Goal: Transaction & Acquisition: Purchase product/service

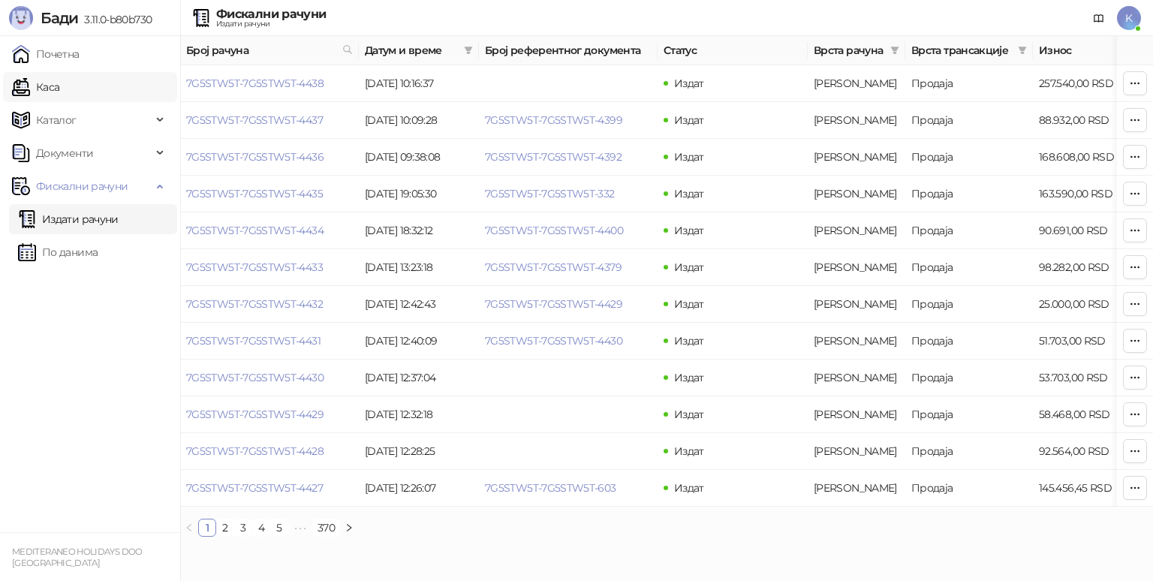
click at [59, 89] on link "Каса" at bounding box center [35, 87] width 47 height 30
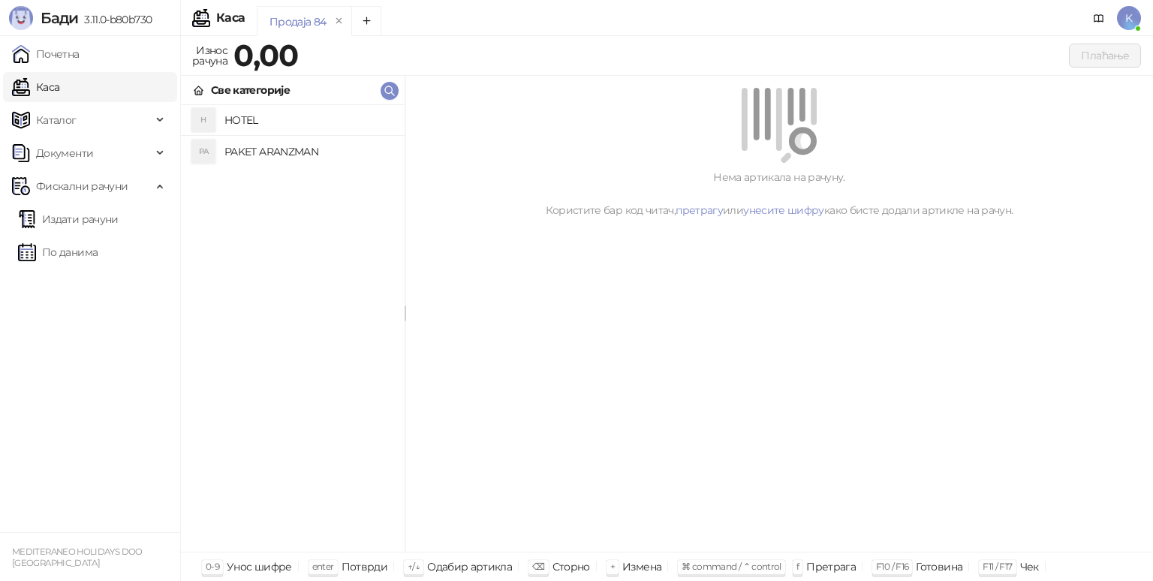
click at [330, 147] on h4 "PAKET ARANZMAN" at bounding box center [308, 152] width 168 height 24
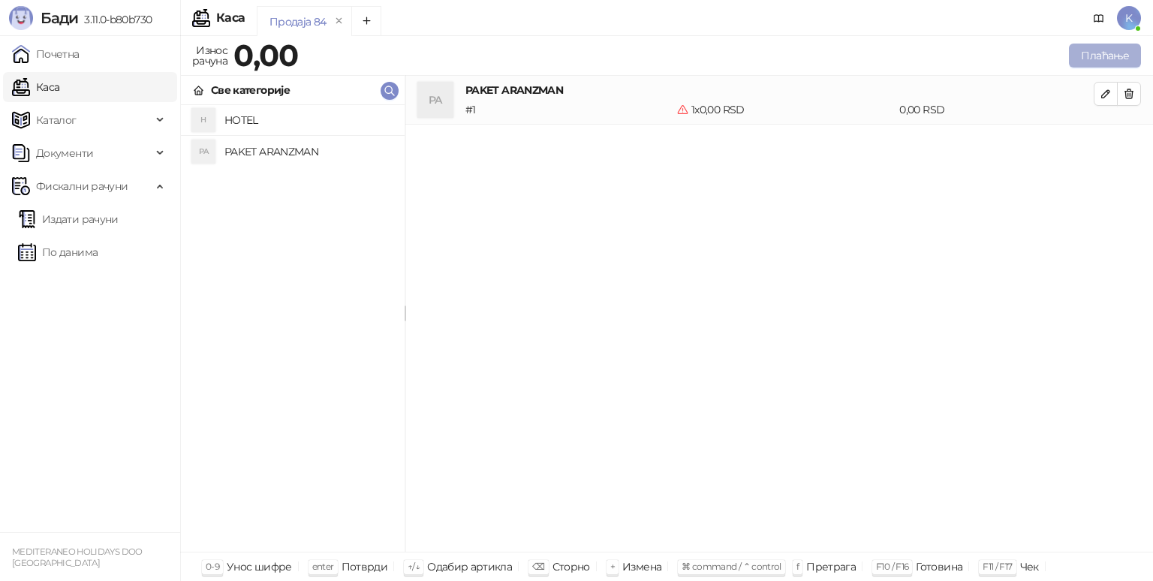
click at [1100, 50] on button "Плаћање" at bounding box center [1105, 56] width 72 height 24
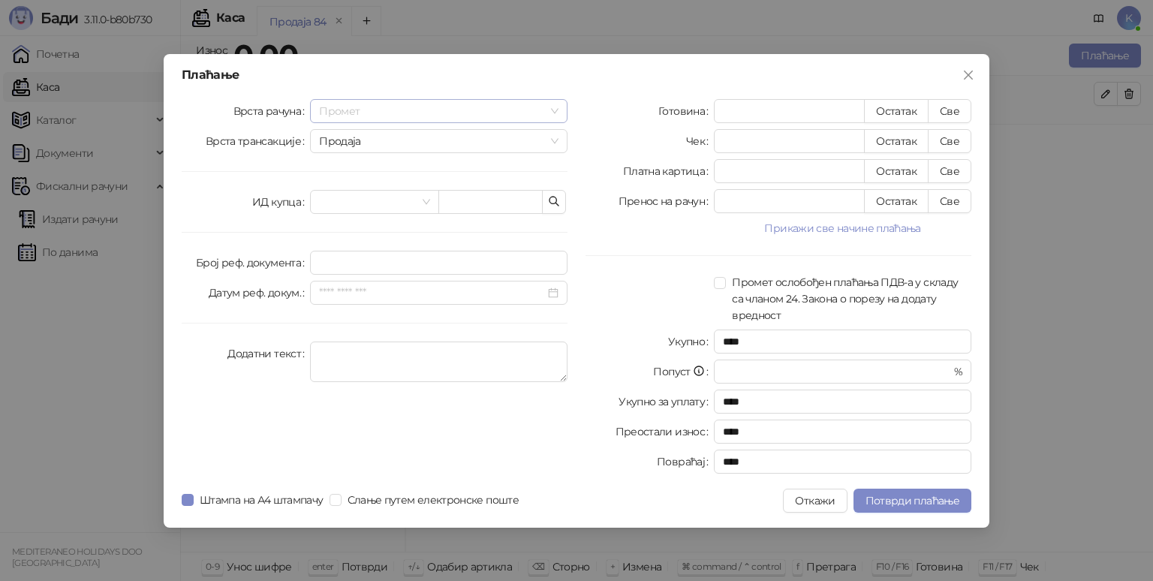
click at [405, 109] on span "Промет" at bounding box center [438, 111] width 239 height 23
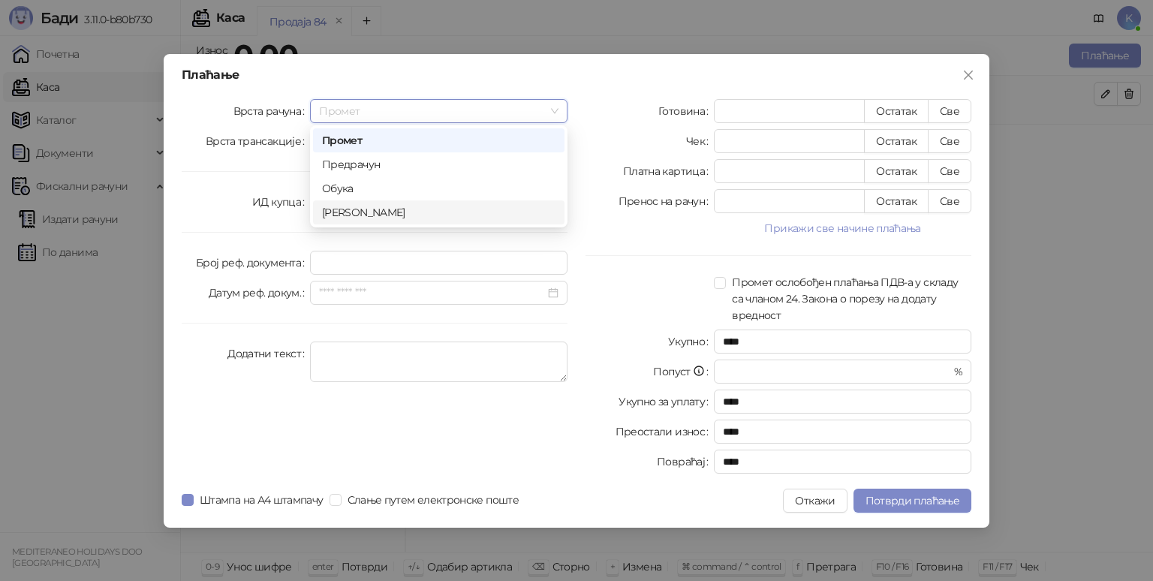
click at [357, 212] on div "[PERSON_NAME]" at bounding box center [438, 212] width 233 height 17
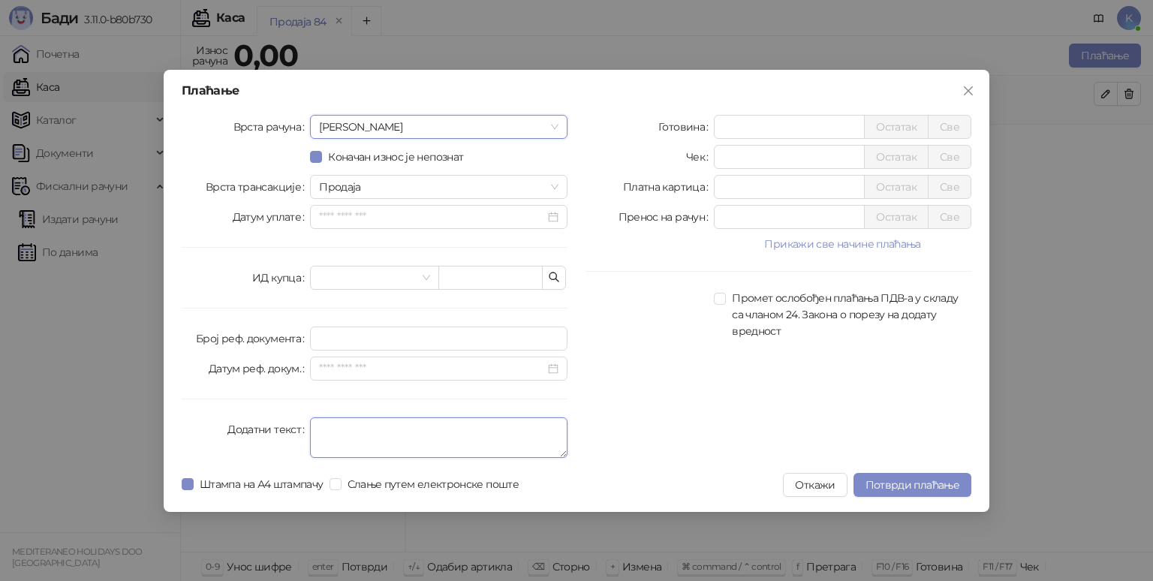
click at [331, 429] on textarea "Додатни текст" at bounding box center [438, 437] width 257 height 41
type textarea "*********"
click at [746, 128] on input "*" at bounding box center [789, 127] width 149 height 23
type input "*****"
click at [923, 482] on span "Потврди плаћање" at bounding box center [912, 485] width 94 height 14
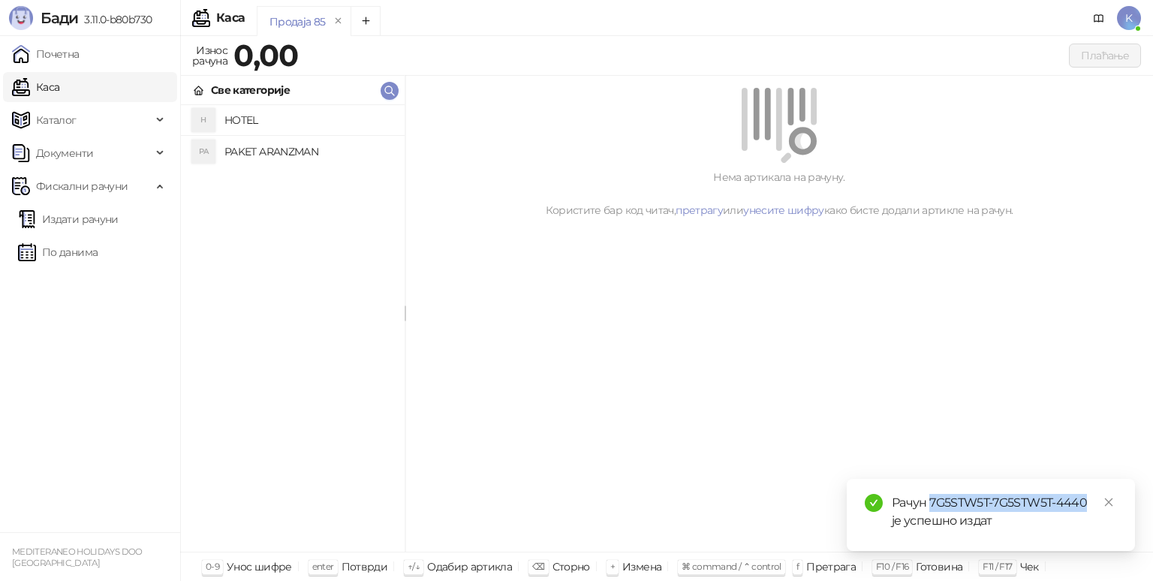
drag, startPoint x: 930, startPoint y: 503, endPoint x: 1088, endPoint y: 495, distance: 157.8
click at [1088, 495] on div "Рачун 7G5STW5T-7G5STW5T-4440 је успешно издат" at bounding box center [1004, 512] width 225 height 36
copy div "7G5STW5T-7G5STW5T-4440"
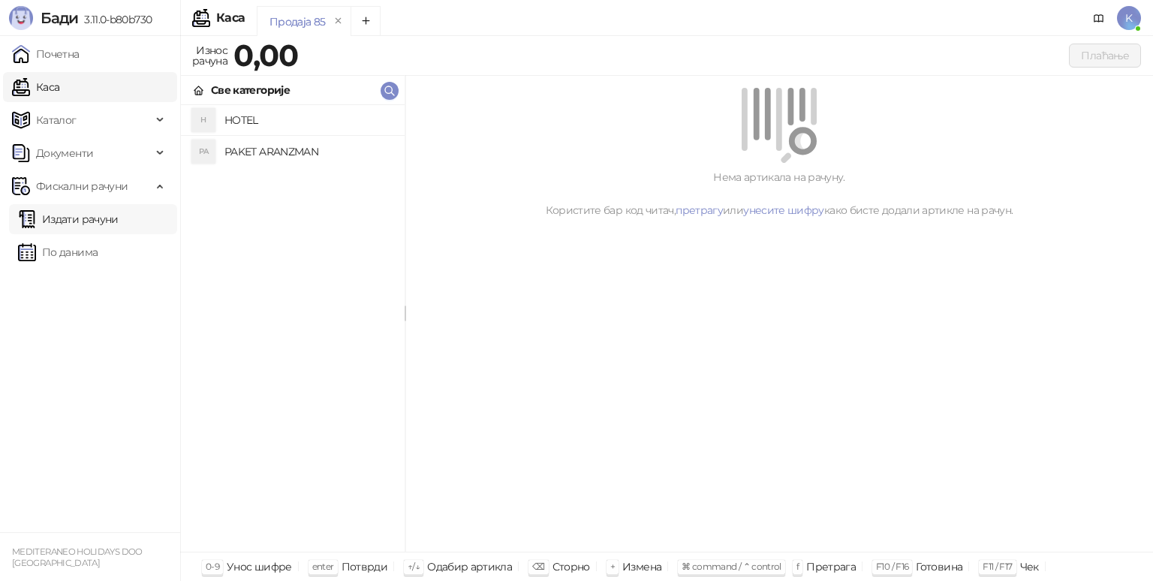
click at [82, 223] on link "Издати рачуни" at bounding box center [68, 219] width 101 height 30
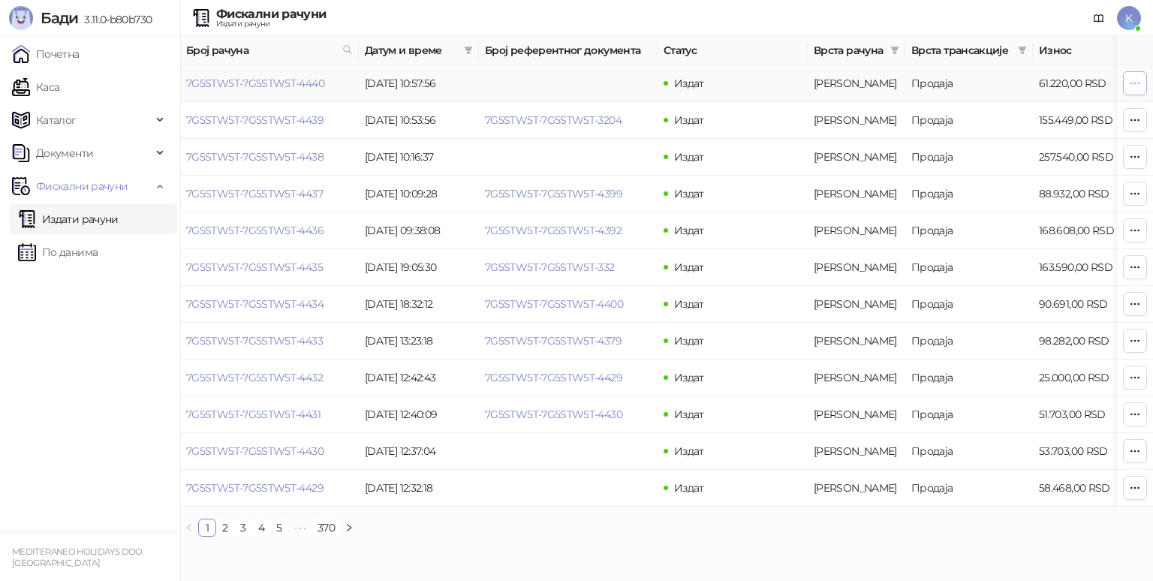
click at [1141, 84] on button "button" at bounding box center [1135, 83] width 24 height 24
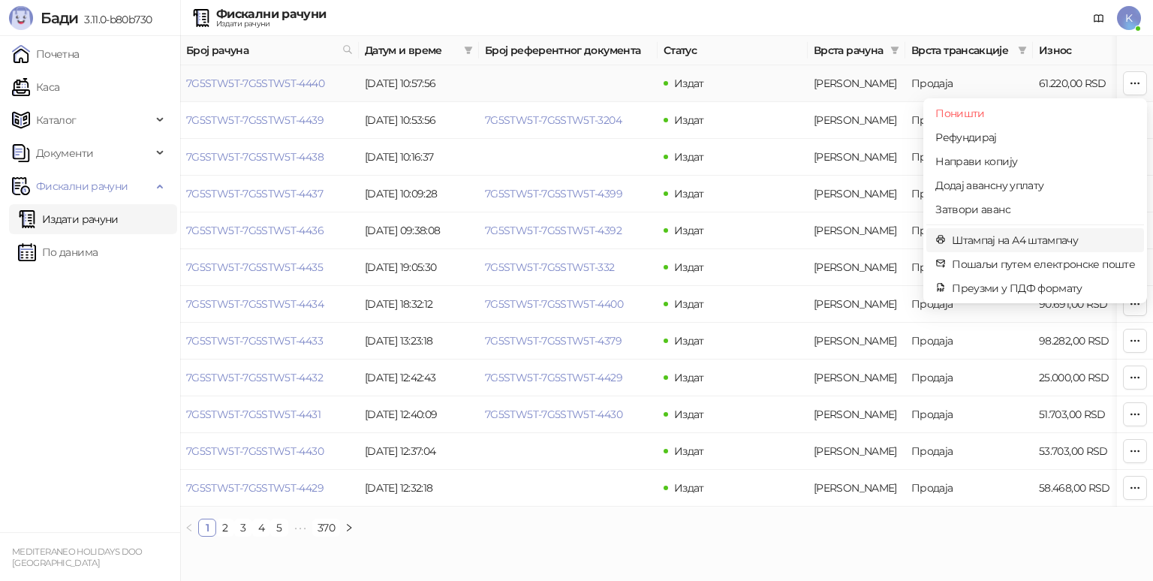
click at [993, 242] on span "Штампај на А4 штампачу" at bounding box center [1043, 240] width 183 height 17
